Goal: Information Seeking & Learning: Understand process/instructions

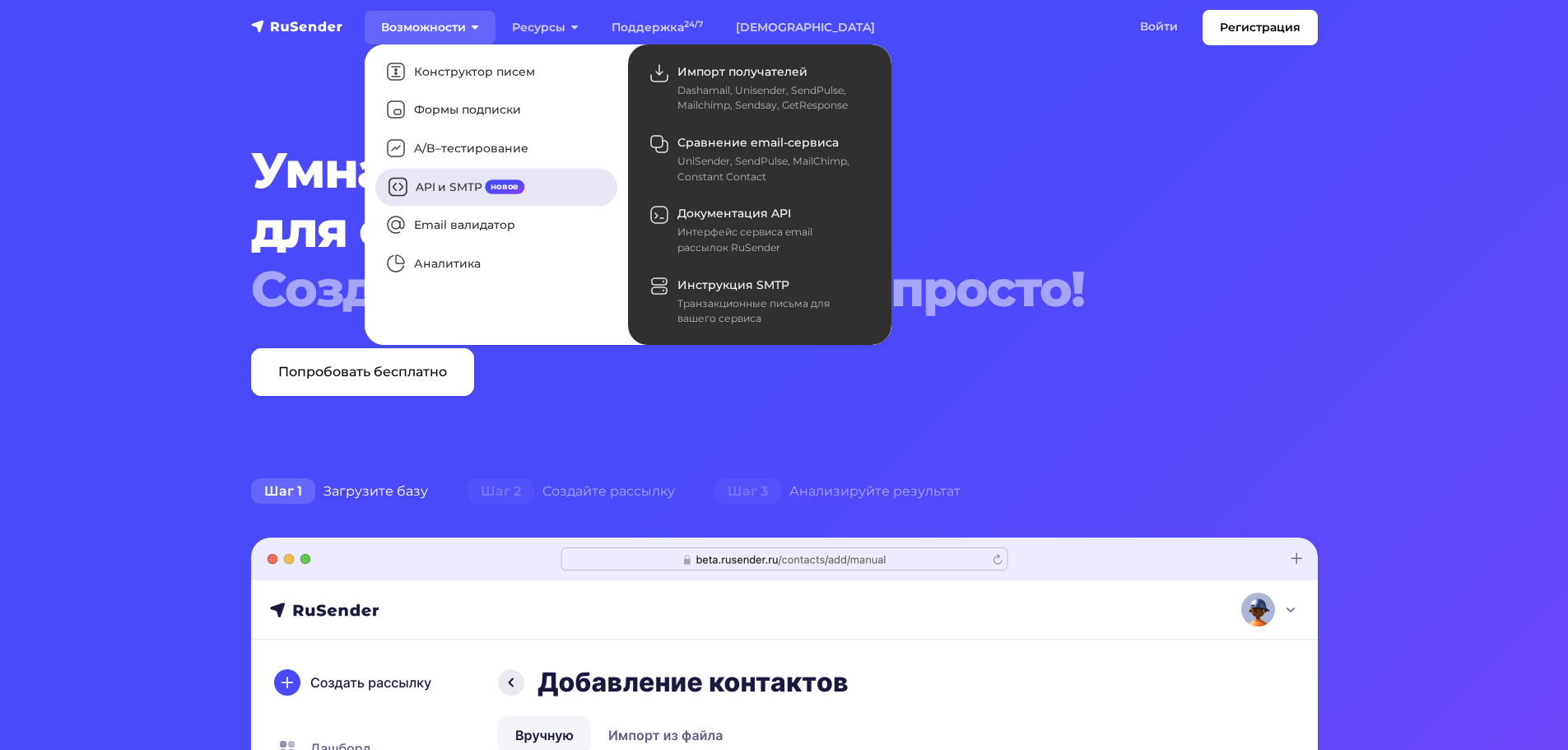
click at [437, 195] on link "API и SMTP новое" at bounding box center [496, 187] width 242 height 38
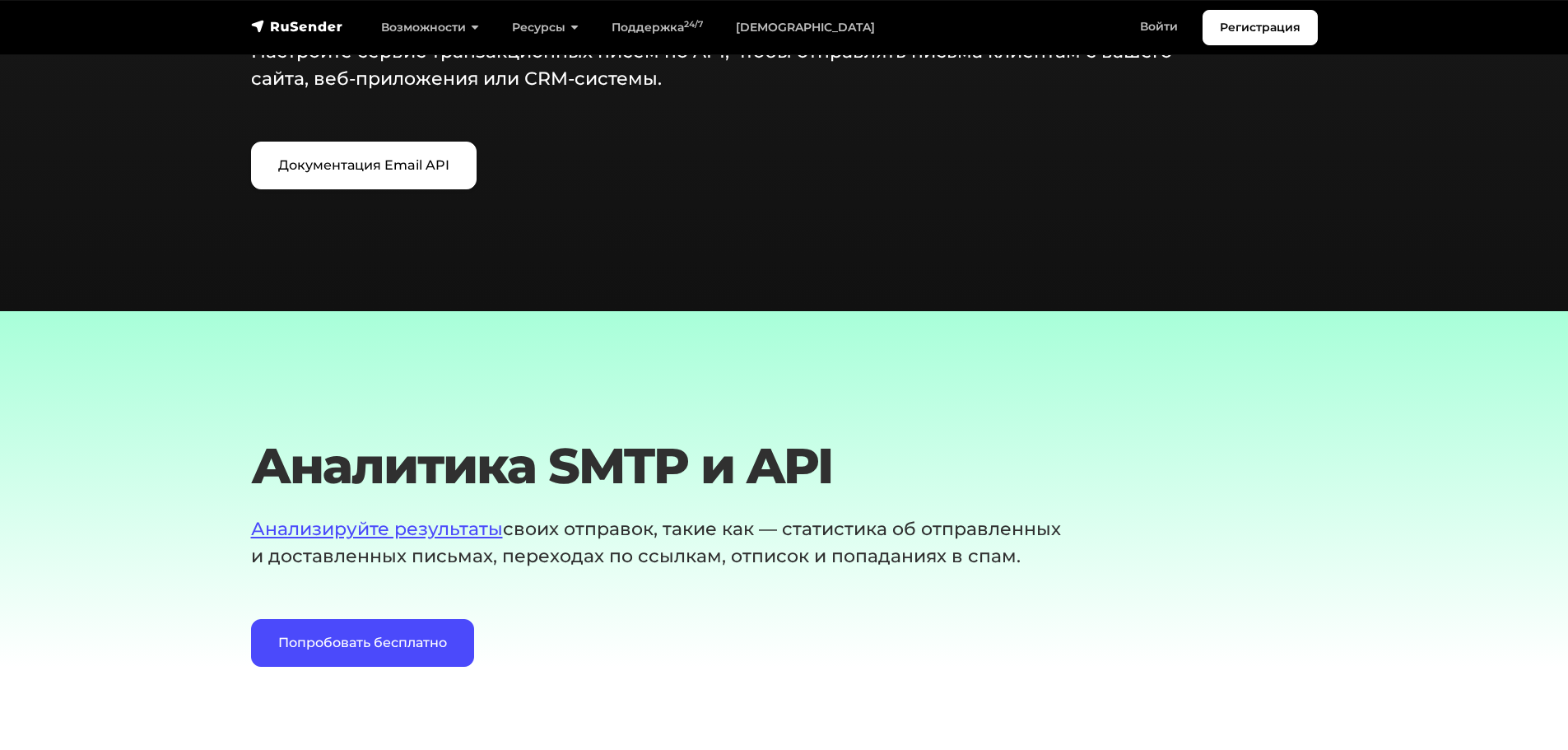
scroll to position [2140, 0]
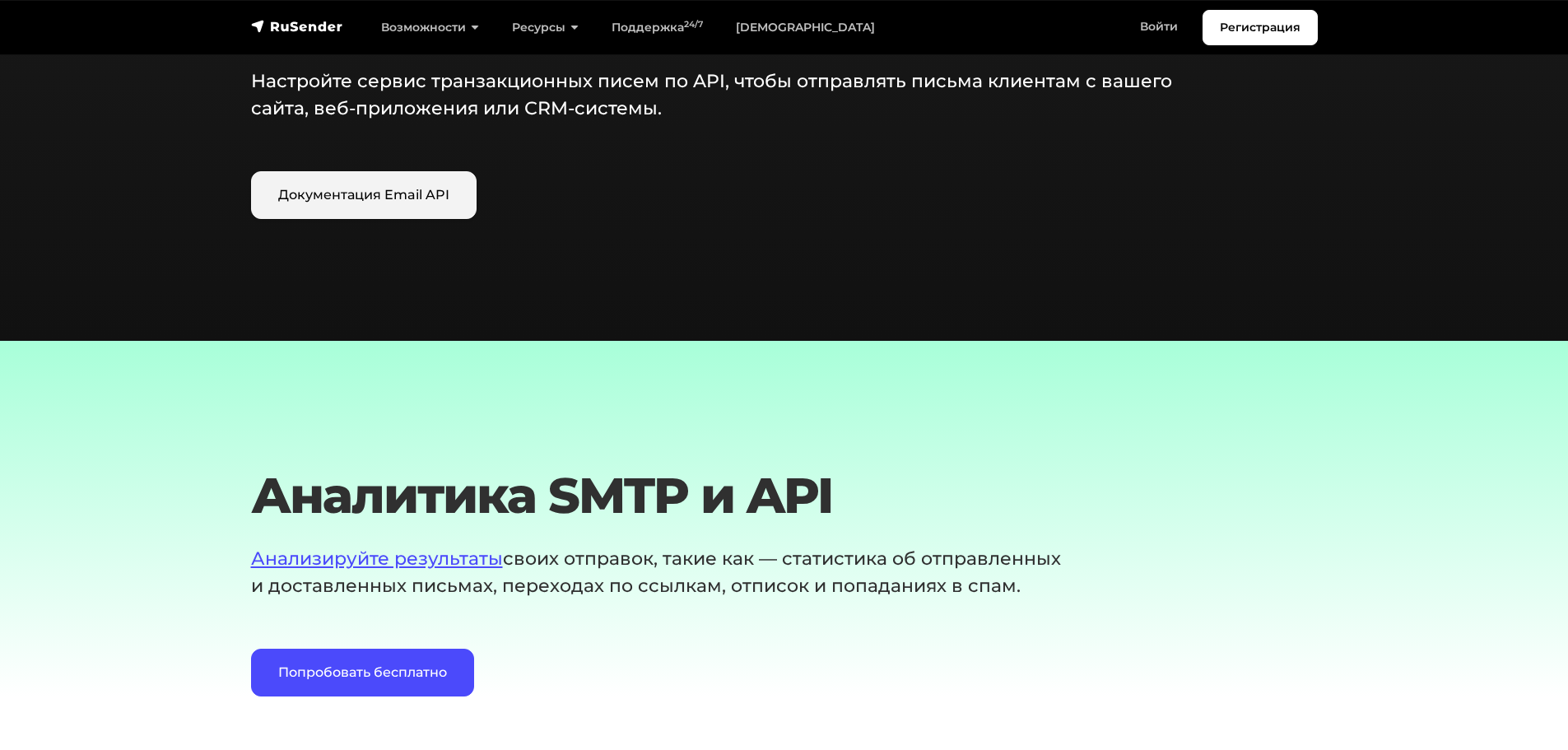
click at [373, 207] on link "Документация Email API" at bounding box center [364, 195] width 225 height 48
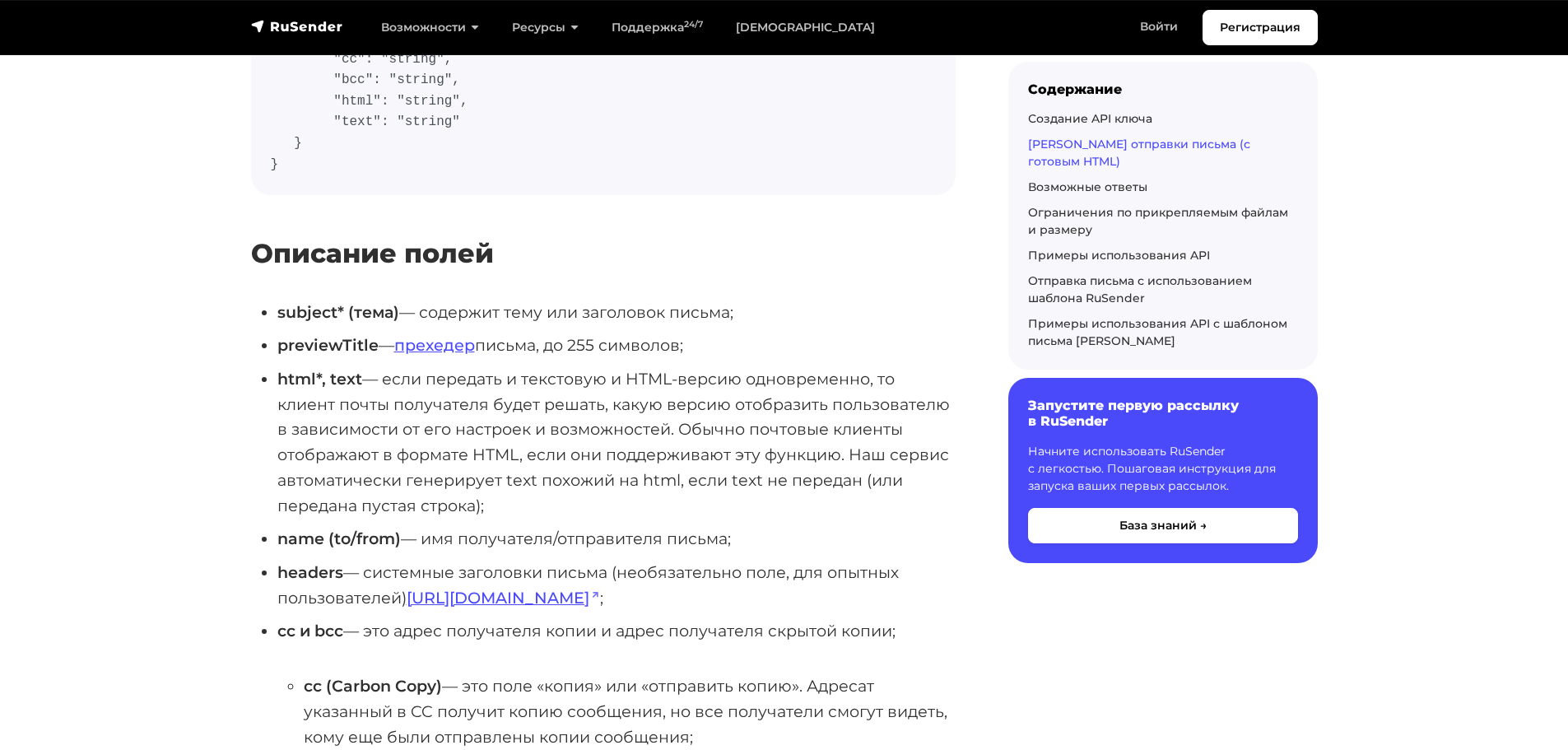
scroll to position [1234, 0]
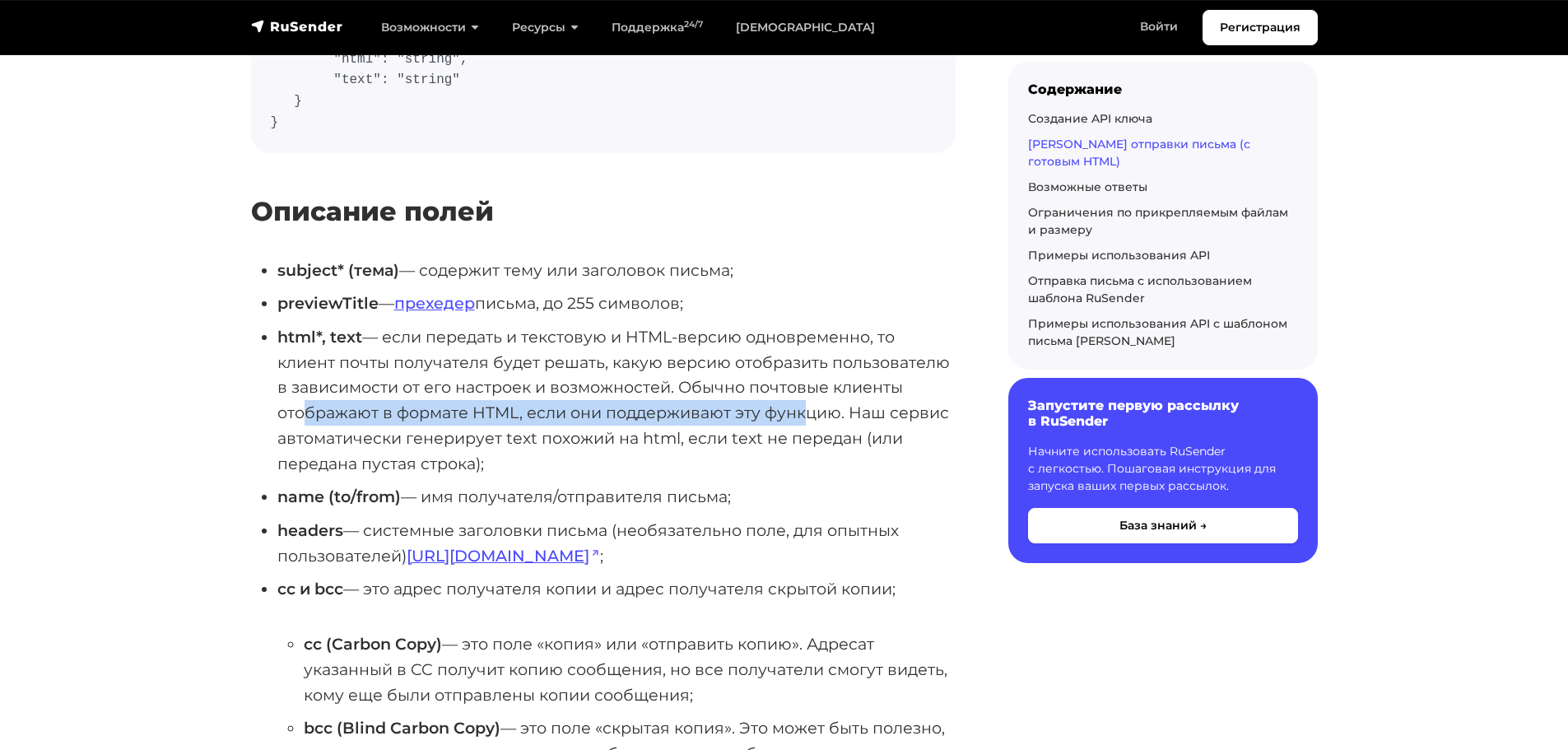
drag, startPoint x: 290, startPoint y: 385, endPoint x: 789, endPoint y: 386, distance: 499.0
click at [789, 386] on li "html*, text — если передать и текстовую и HTML-версию одновременно, то клиент п…" at bounding box center [616, 399] width 678 height 152
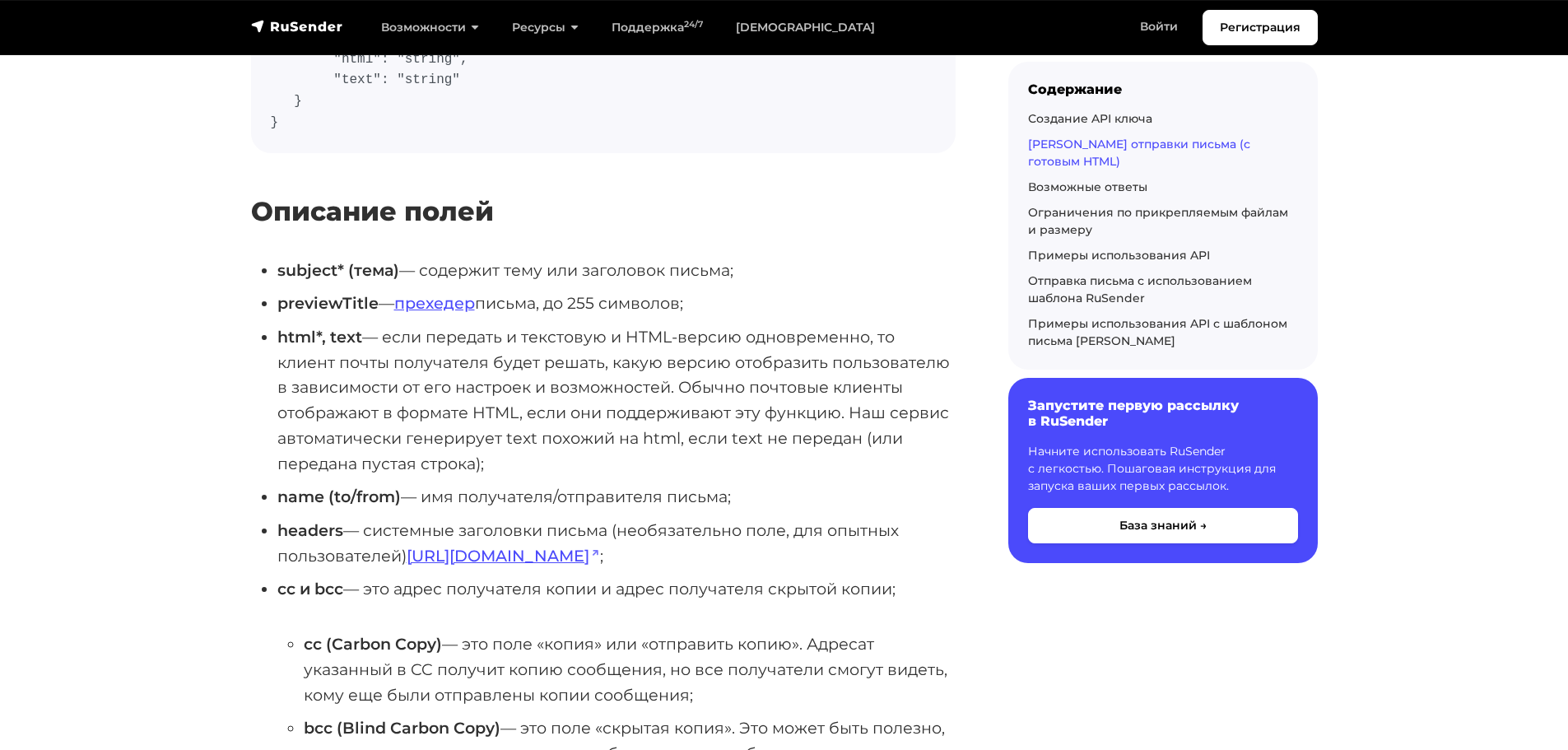
click at [498, 416] on li "html*, text — если передать и текстовую и HTML-версию одновременно, то клиент п…" at bounding box center [616, 399] width 678 height 152
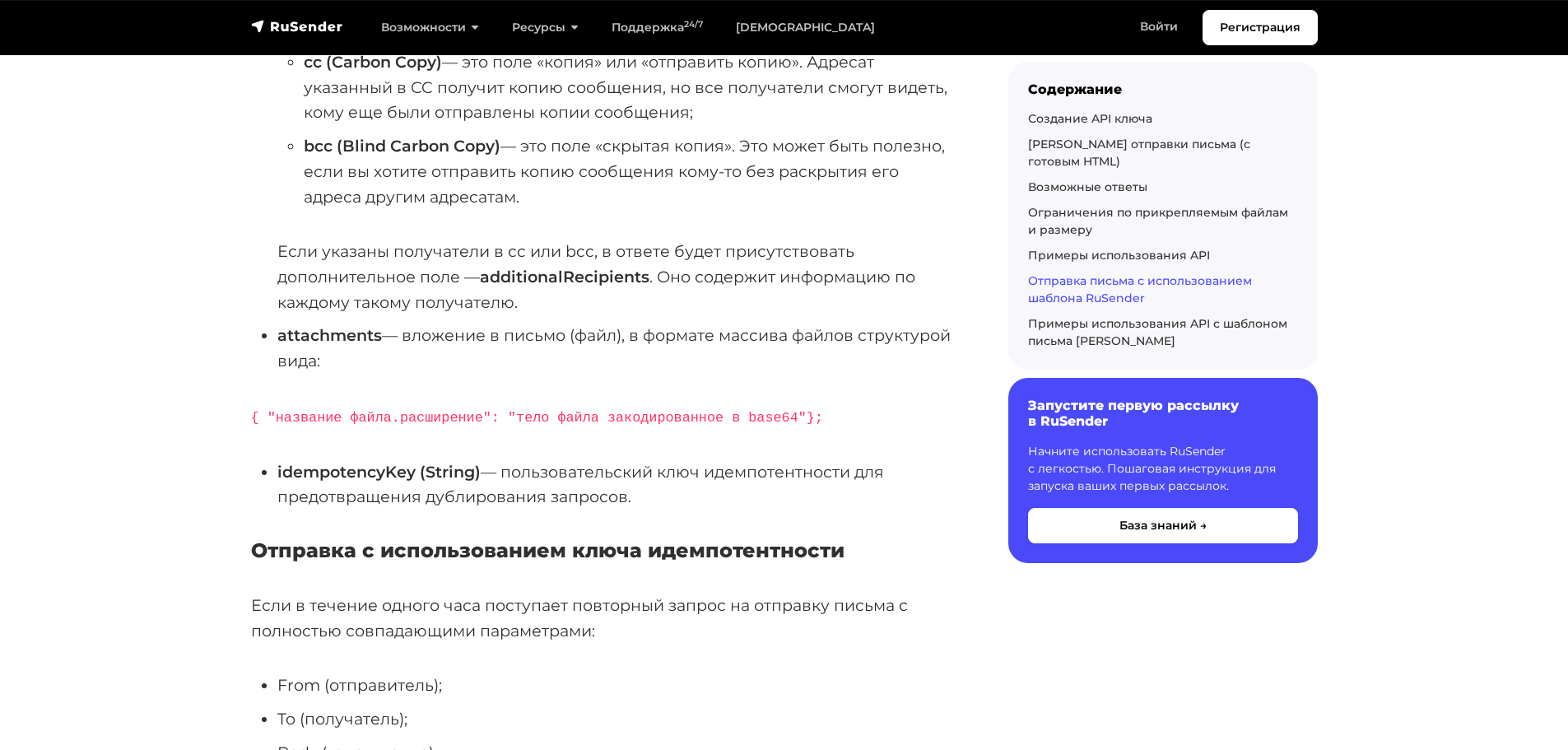
scroll to position [10287, 0]
